Goal: Task Accomplishment & Management: Use online tool/utility

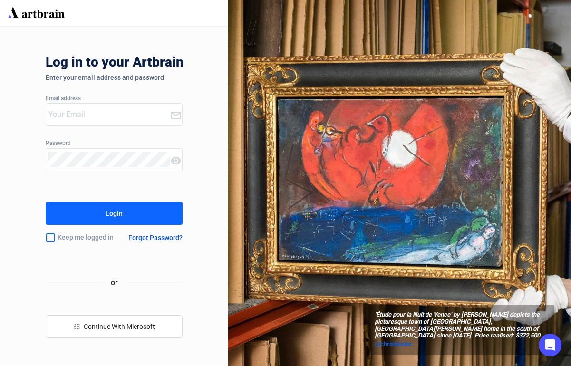
type input "[EMAIL_ADDRESS][DOMAIN_NAME]"
click at [163, 214] on button "Login" at bounding box center [114, 213] width 137 height 23
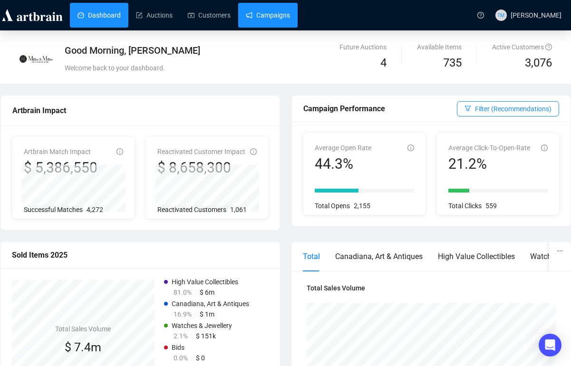
click at [275, 6] on link "Campaigns" at bounding box center [268, 15] width 44 height 25
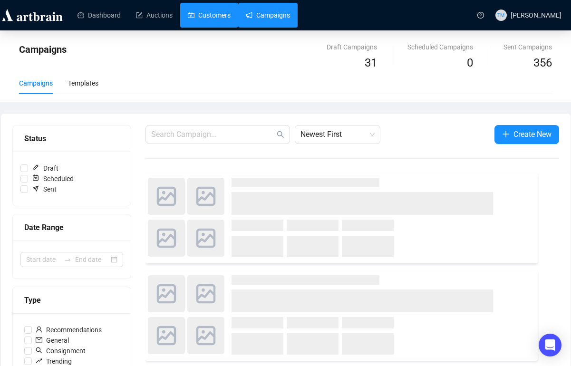
click at [227, 13] on link "Customers" at bounding box center [209, 15] width 43 height 25
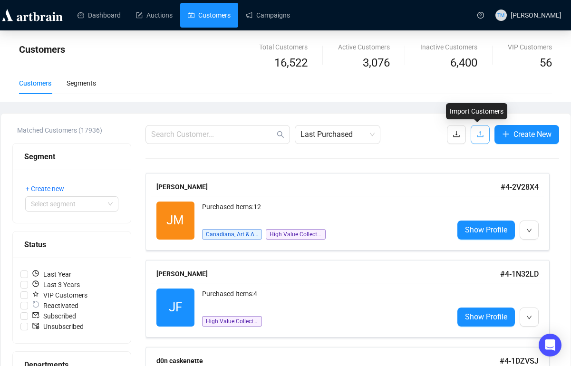
click at [476, 138] on span "button" at bounding box center [480, 134] width 8 height 12
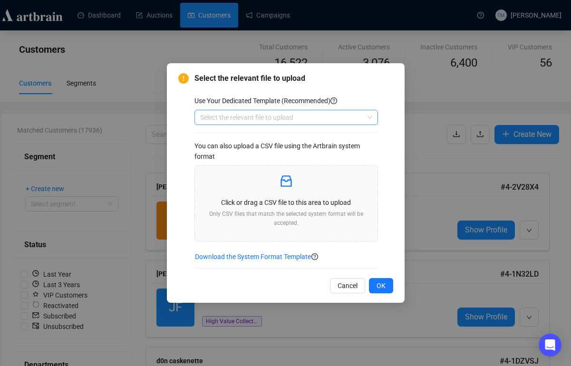
click at [367, 116] on span at bounding box center [286, 117] width 172 height 14
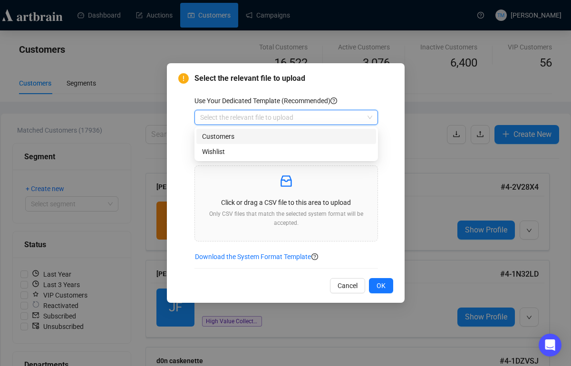
click at [228, 137] on div "Customers" at bounding box center [286, 136] width 168 height 10
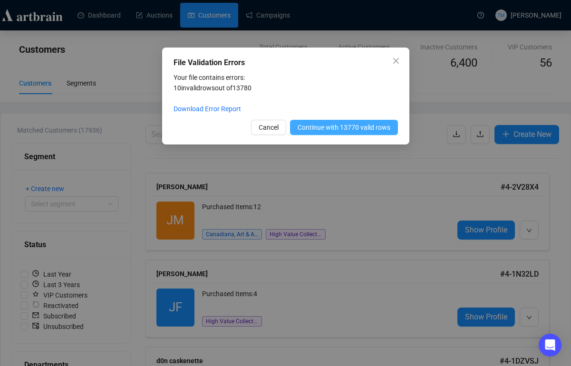
click at [332, 127] on span "Continue with 13770 valid rows" at bounding box center [343, 127] width 93 height 10
